Goal: Information Seeking & Learning: Learn about a topic

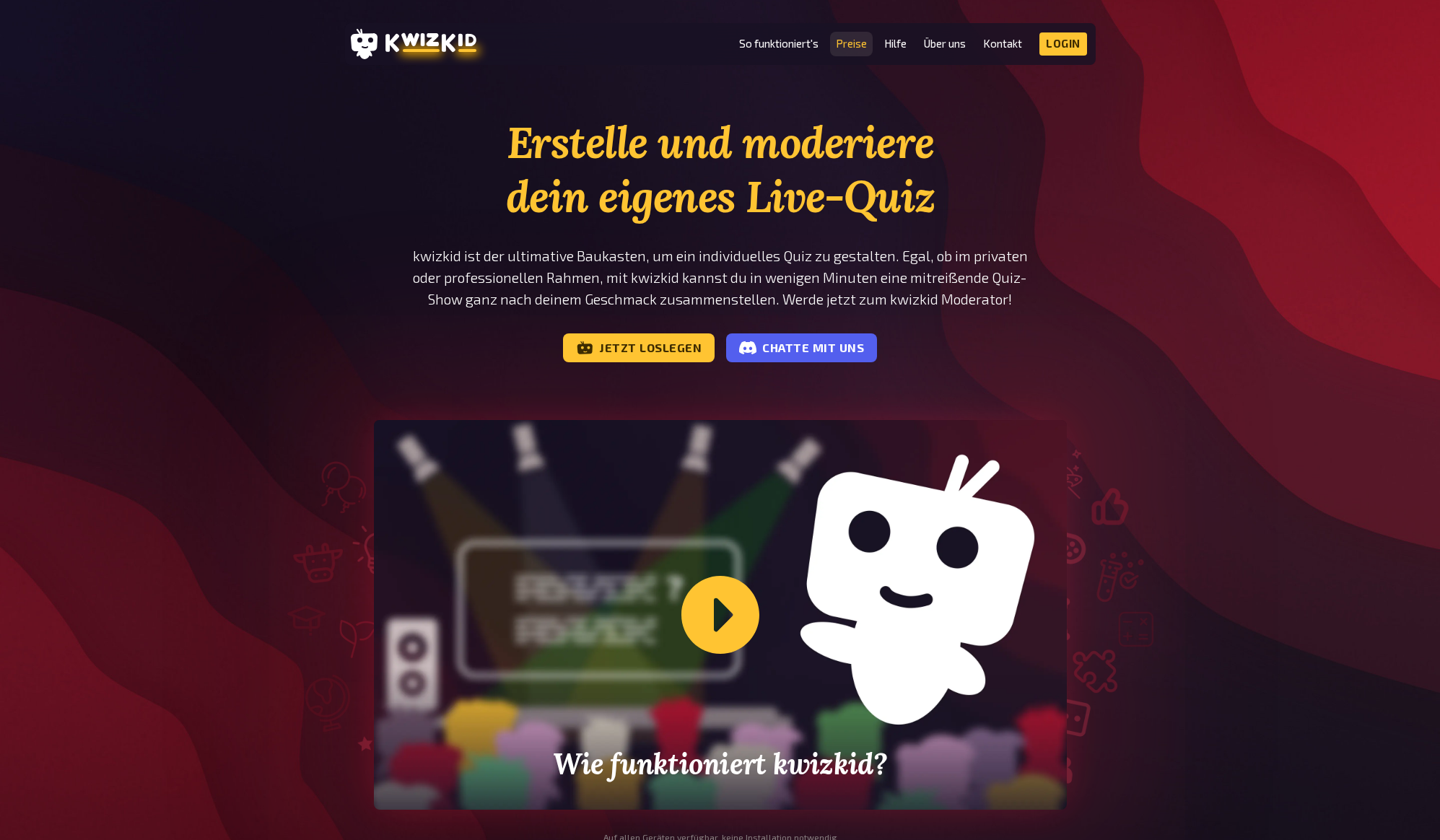
click at [856, 45] on link "Preise" at bounding box center [851, 43] width 31 height 12
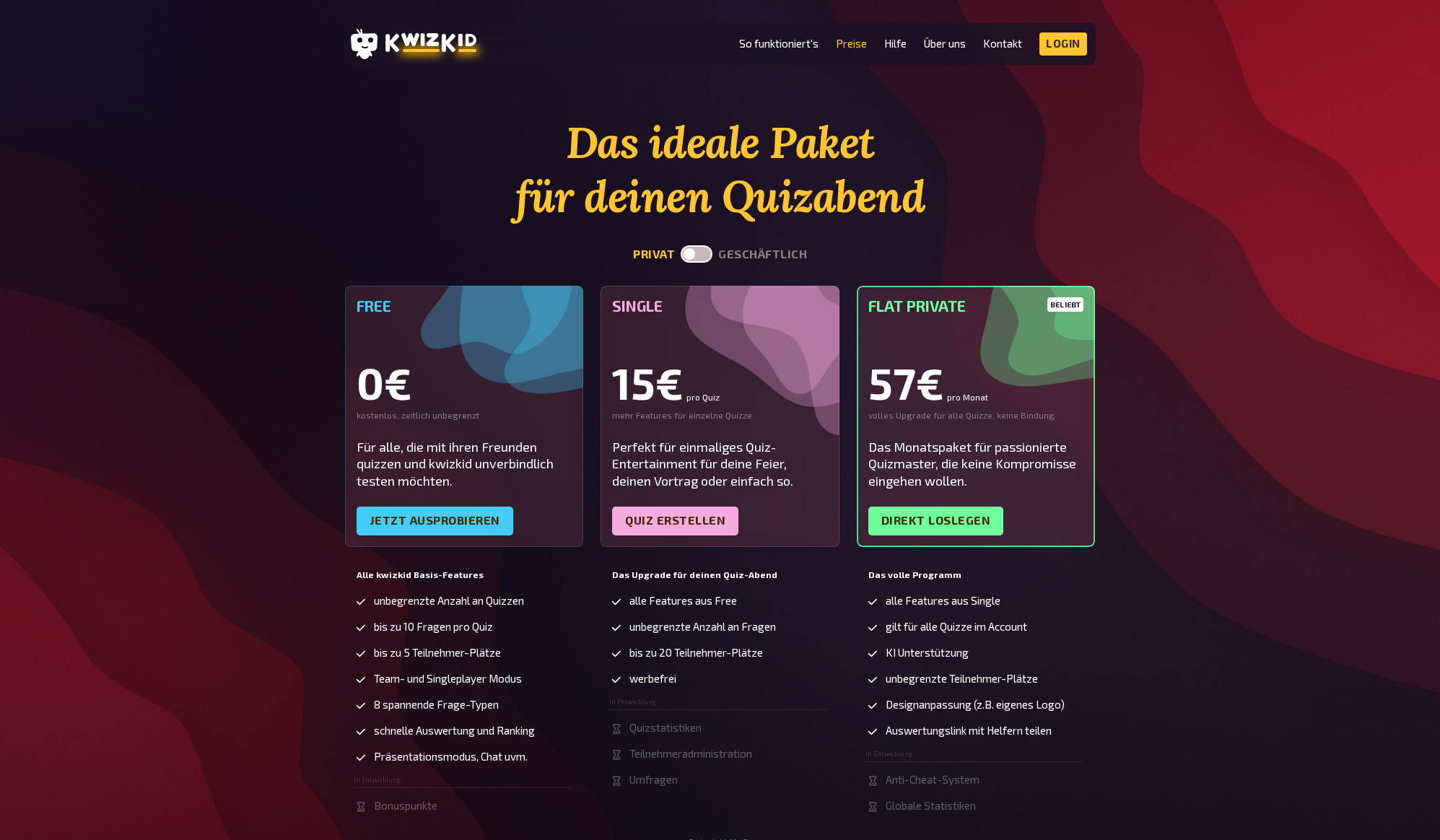
click at [235, 524] on div "Das ideale Paket für deinen Quizabend privat geschäftlich Free 0€ kostenlos, ze…" at bounding box center [720, 480] width 1440 height 730
click at [239, 546] on div "Das ideale Paket für deinen Quizabend privat geschäftlich Free 0€ kostenlos, ze…" at bounding box center [720, 480] width 1440 height 730
click at [239, 558] on div "Das ideale Paket für deinen Quizabend privat geschäftlich Free 0€ kostenlos, ze…" at bounding box center [720, 480] width 1440 height 730
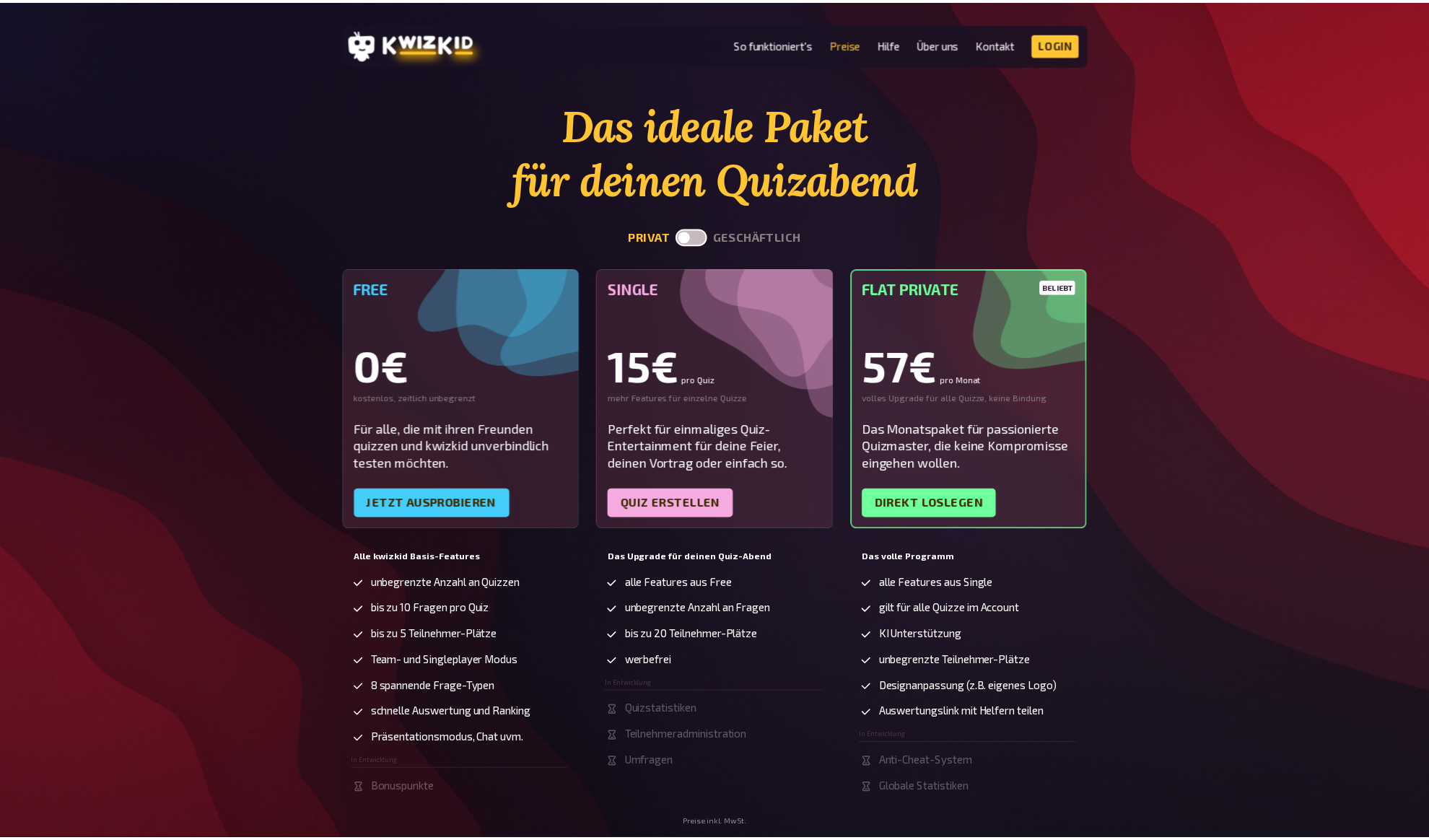
scroll to position [19, 0]
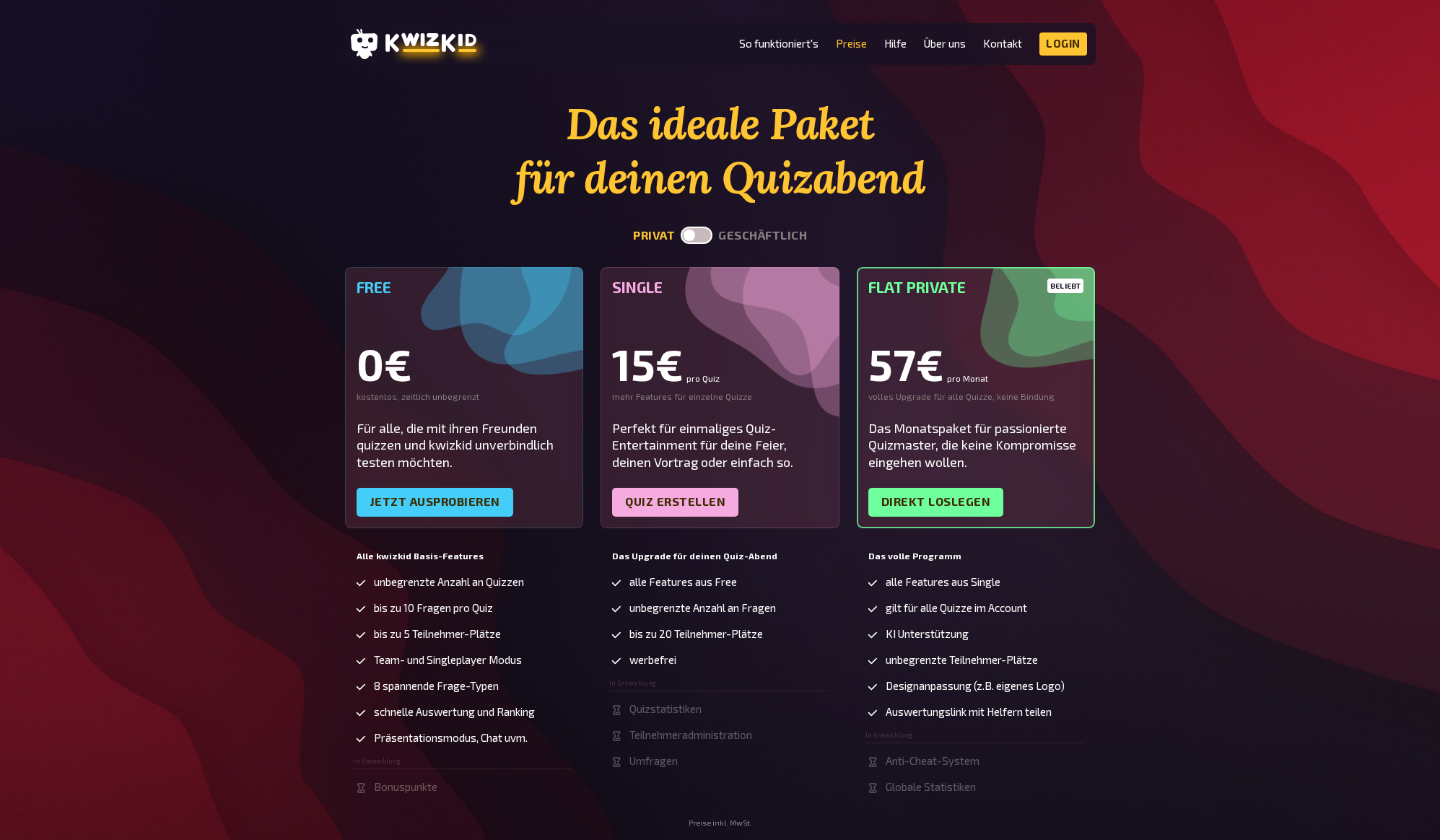
click at [1176, 123] on div "Das ideale Paket für deinen Quizabend privat geschäftlich Free 0€ kostenlos, ze…" at bounding box center [720, 462] width 1440 height 730
click at [1167, 136] on div "Das ideale Paket für deinen Quizabend privat geschäftlich Free 0€ kostenlos, ze…" at bounding box center [720, 462] width 1440 height 730
click at [455, 197] on h1 "Das ideale Paket für deinen Quizabend" at bounding box center [714, 150] width 751 height 108
click at [431, 196] on h1 "Das ideale Paket für deinen Quizabend" at bounding box center [714, 150] width 751 height 108
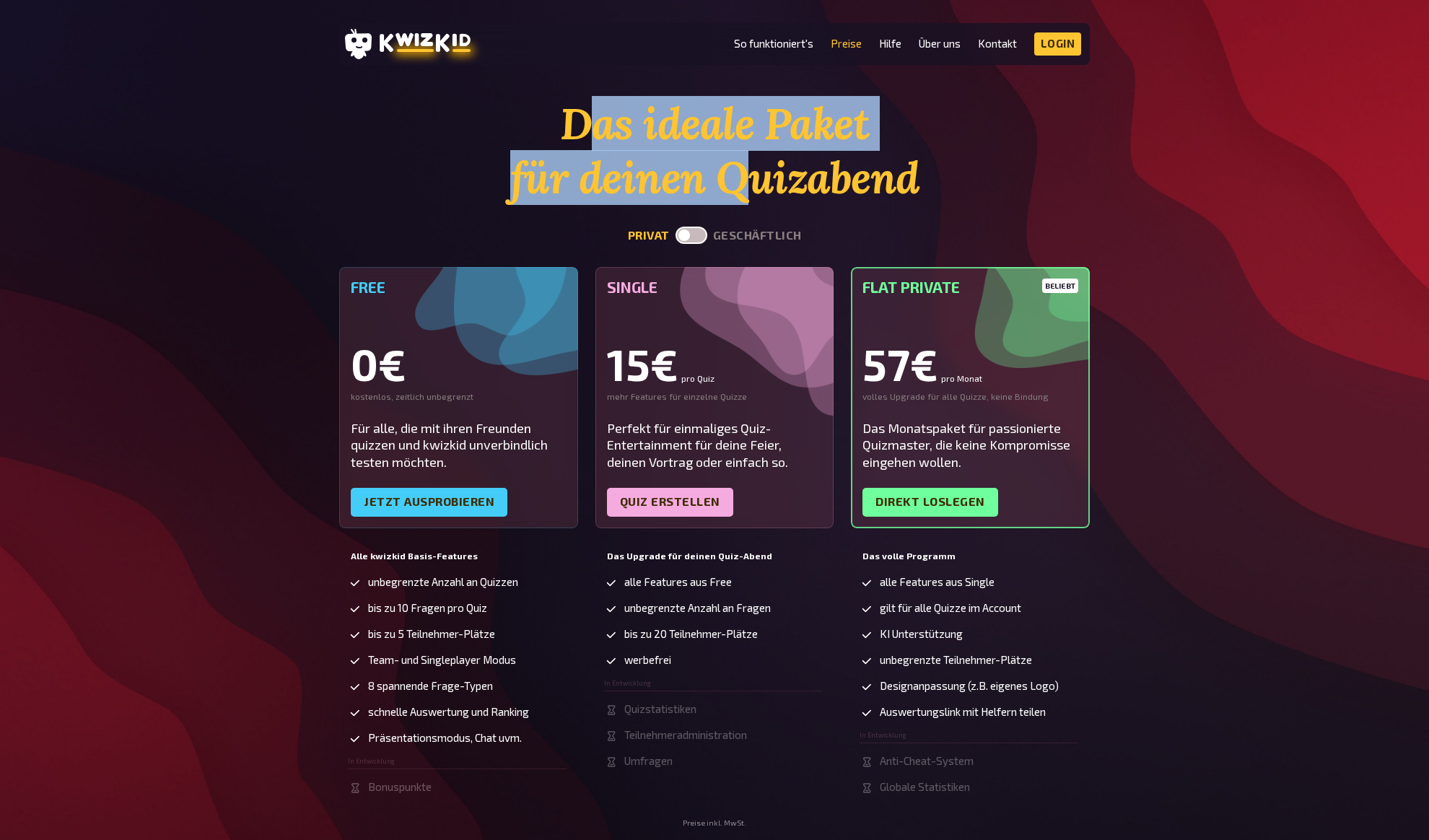
drag, startPoint x: 610, startPoint y: 147, endPoint x: 757, endPoint y: 178, distance: 150.2
click at [749, 177] on h1 "Das ideale Paket für deinen Quizabend" at bounding box center [714, 150] width 751 height 108
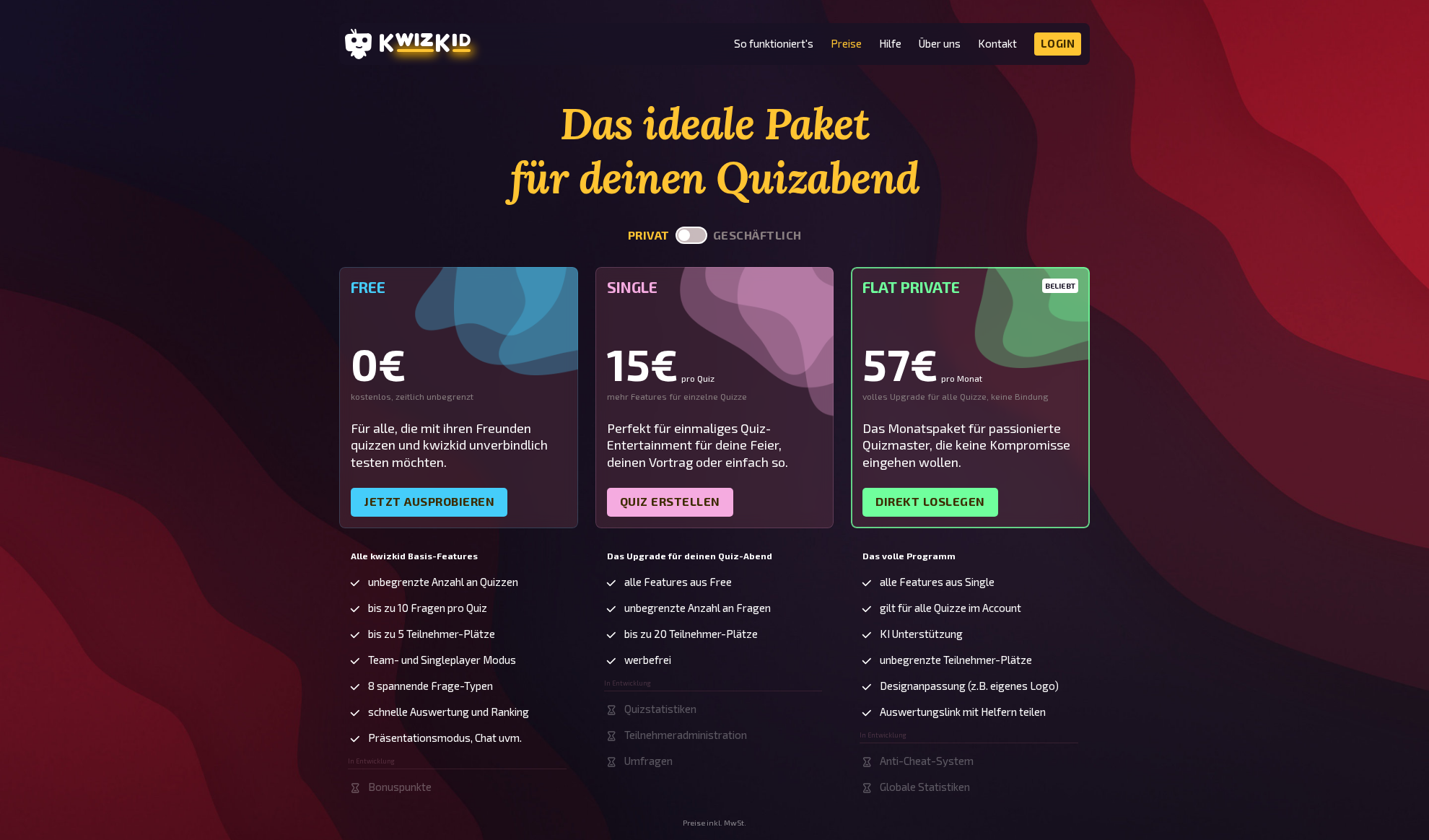
click at [815, 179] on h1 "Das ideale Paket für deinen Quizabend" at bounding box center [714, 150] width 751 height 108
click at [1220, 428] on div "Das ideale Paket für deinen Quizabend privat geschäftlich Free 0€ kostenlos, ze…" at bounding box center [714, 462] width 1429 height 730
